Goal: Register for event/course

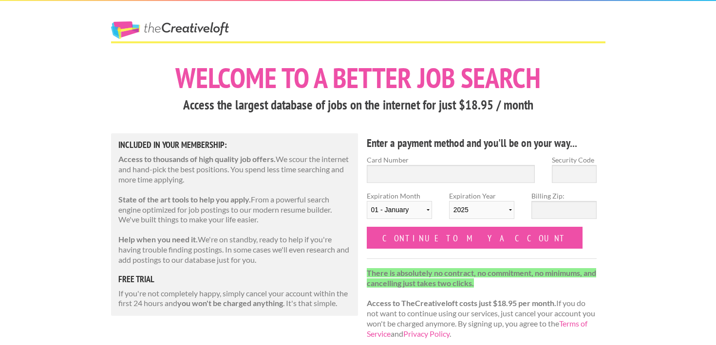
click at [255, 8] on div "The Creative Loft" at bounding box center [187, 21] width 171 height 40
click at [222, 27] on link "The Creative Loft" at bounding box center [170, 30] width 118 height 18
click at [219, 28] on link "The Creative Loft" at bounding box center [170, 30] width 118 height 18
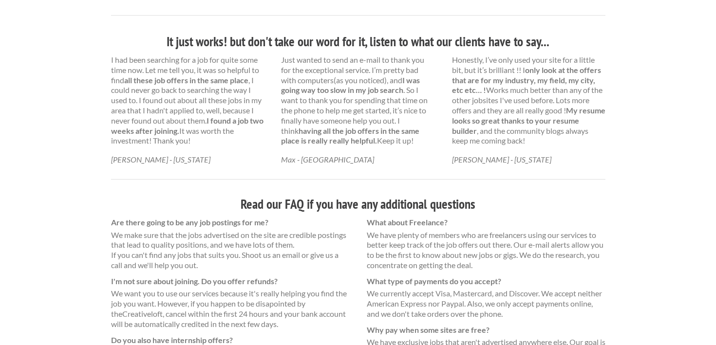
scroll to position [670, 0]
